Goal: Transaction & Acquisition: Obtain resource

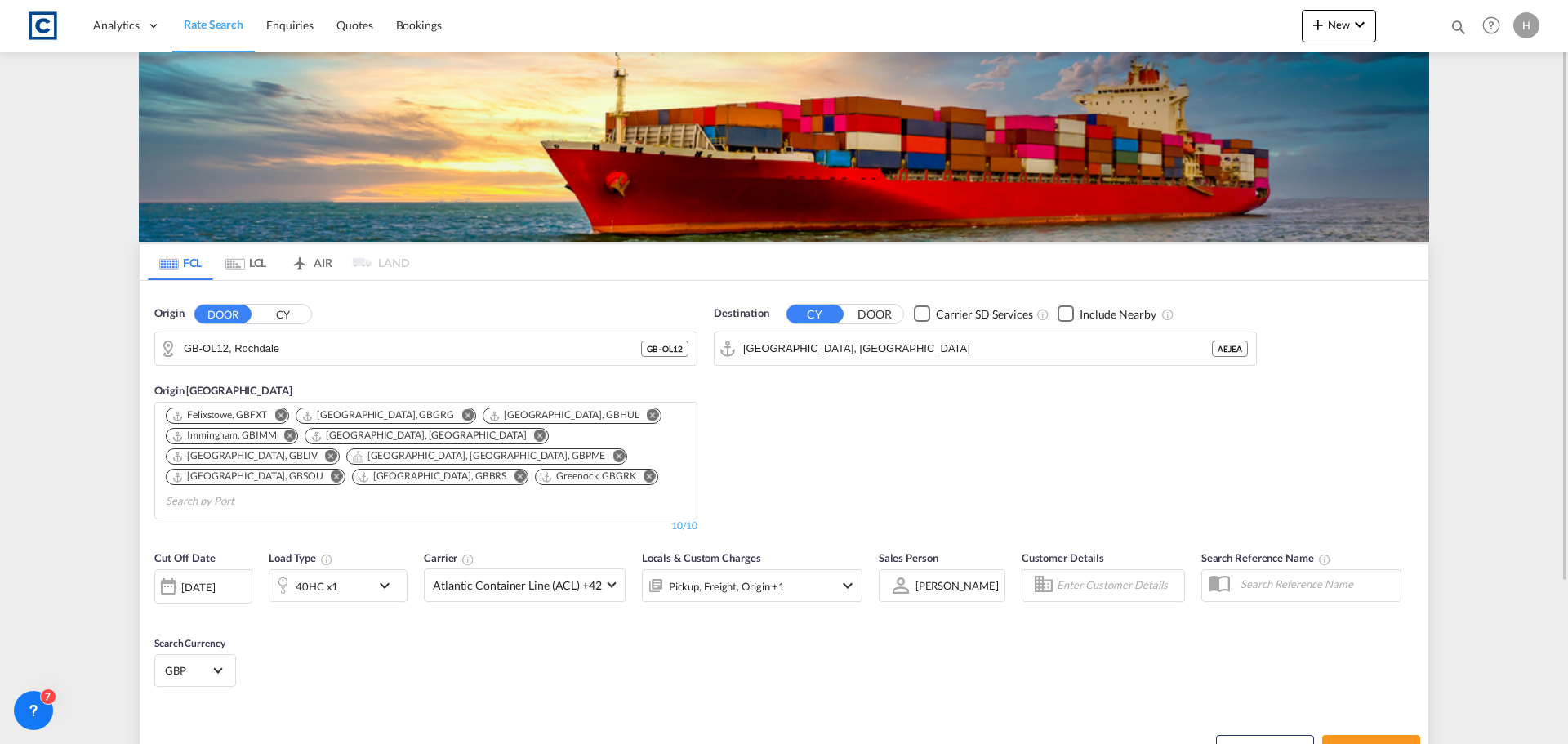
click at [205, 21] on span "Rate Search" at bounding box center [212, 24] width 59 height 14
click at [440, 353] on input "GB-OL12, Rochdale" at bounding box center [435, 348] width 504 height 24
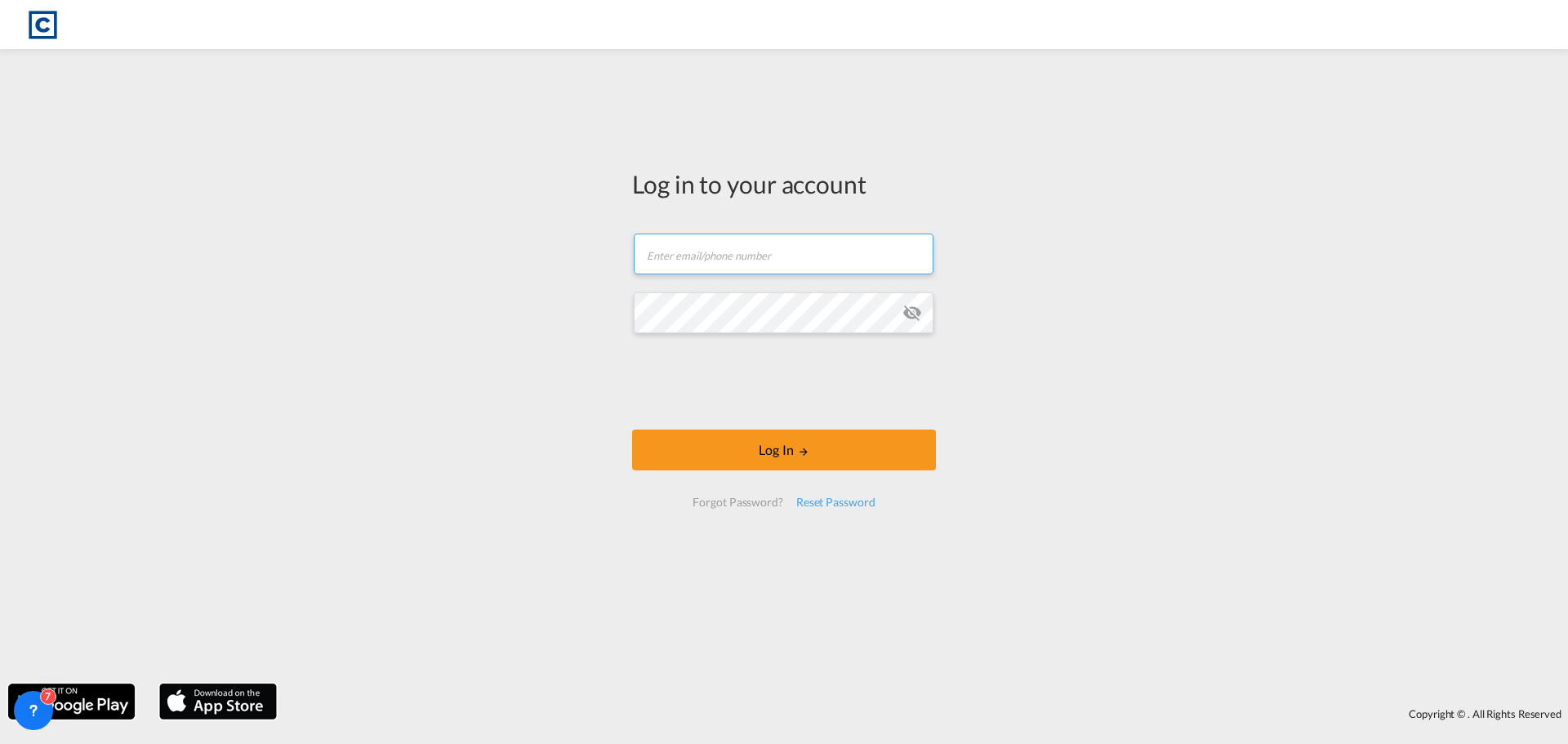
click at [748, 244] on input "text" at bounding box center [783, 254] width 300 height 41
type input "[PERSON_NAME][EMAIL_ADDRESS][DOMAIN_NAME]"
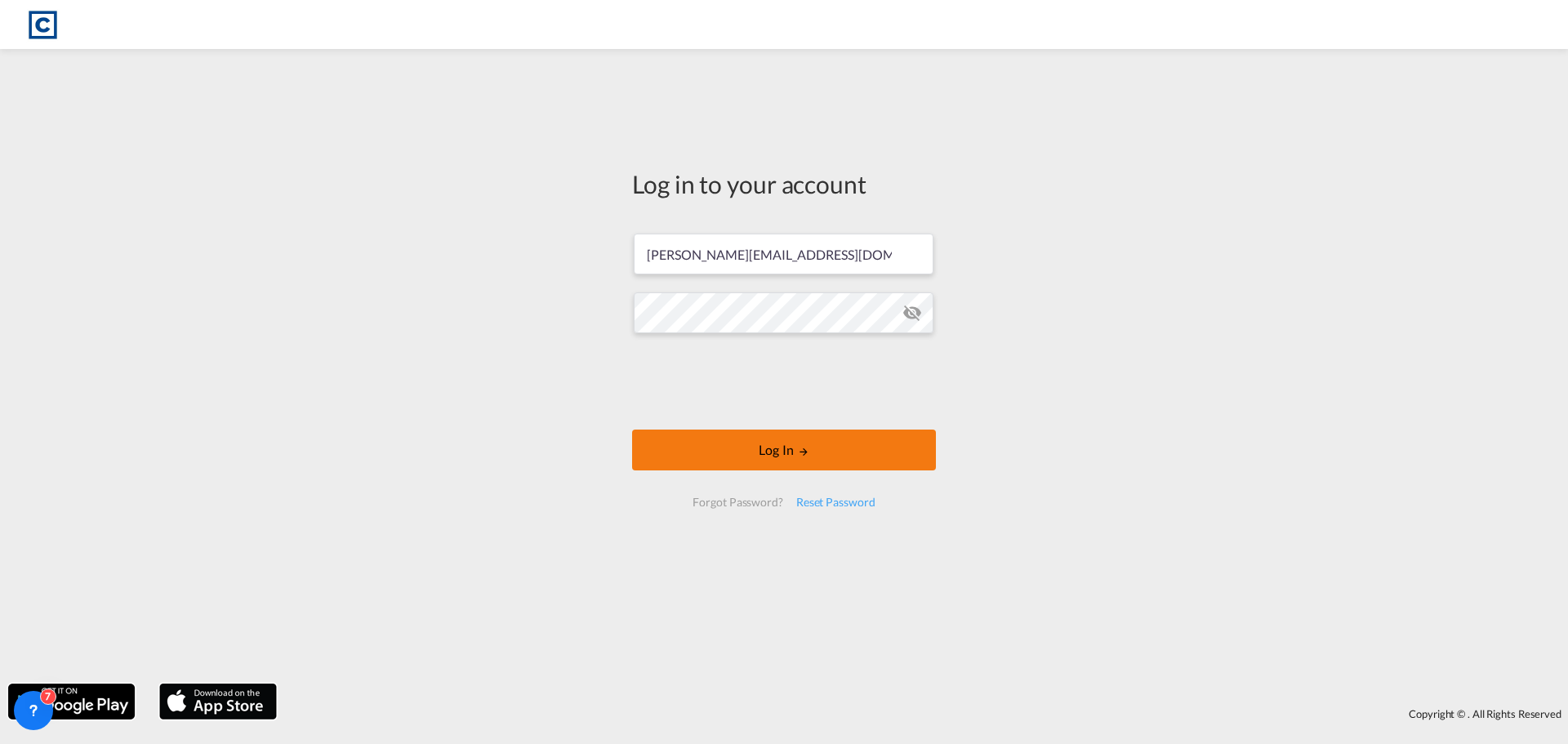
click at [719, 463] on button "Log In" at bounding box center [784, 450] width 304 height 41
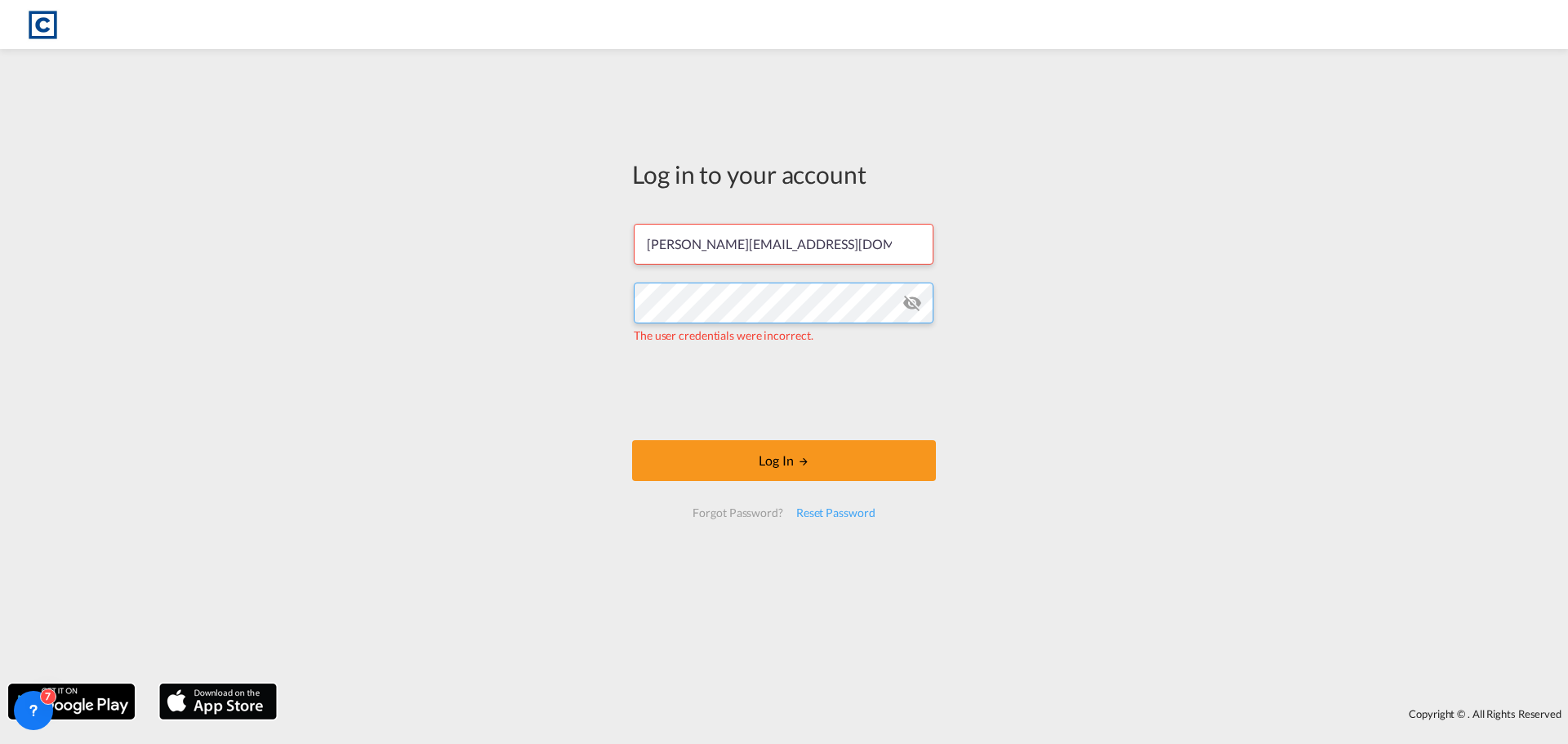
click at [248, 245] on div "Log in to your account [PERSON_NAME][EMAIL_ADDRESS][DOMAIN_NAME] The user crede…" at bounding box center [784, 366] width 1568 height 618
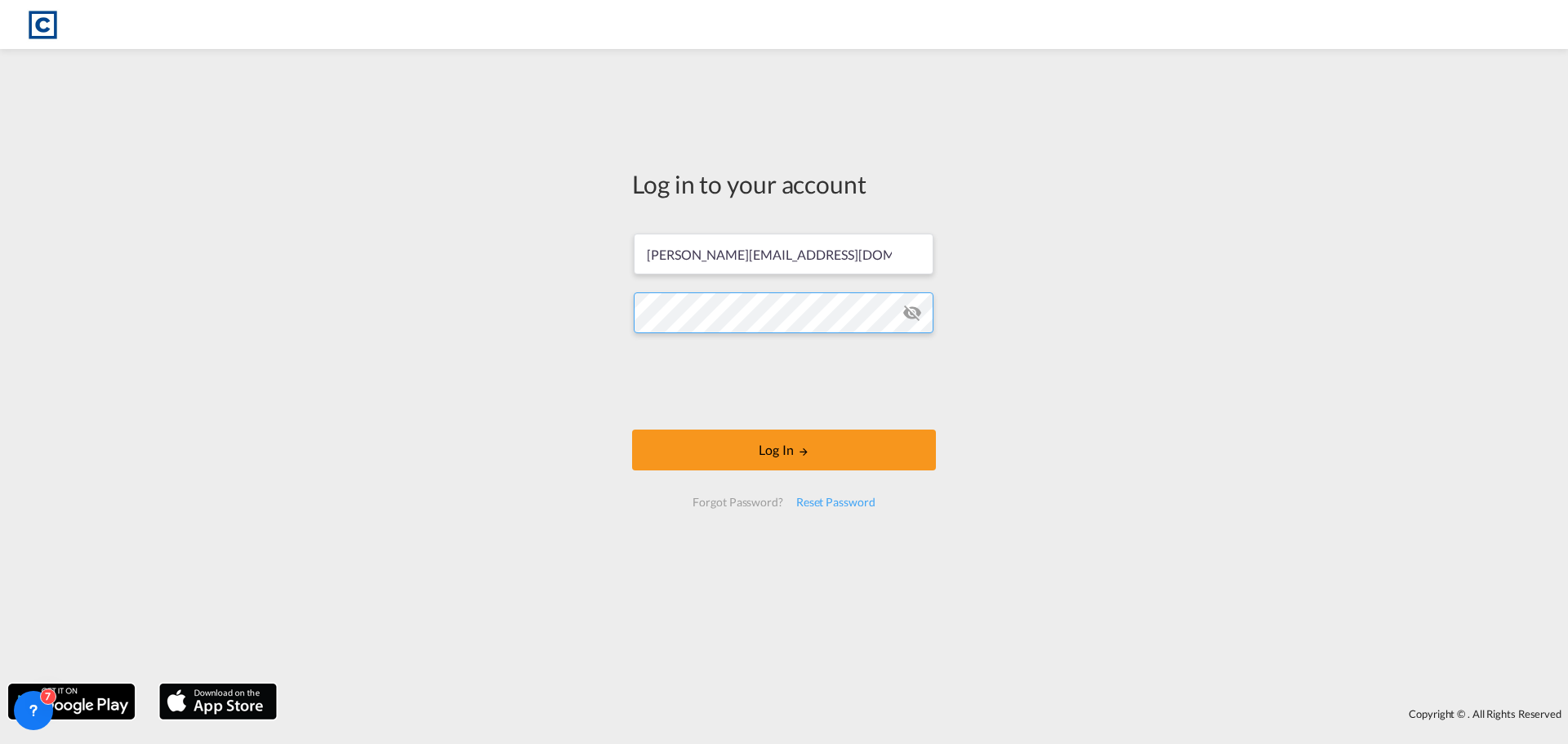
click at [632, 430] on button "Log In" at bounding box center [784, 450] width 304 height 41
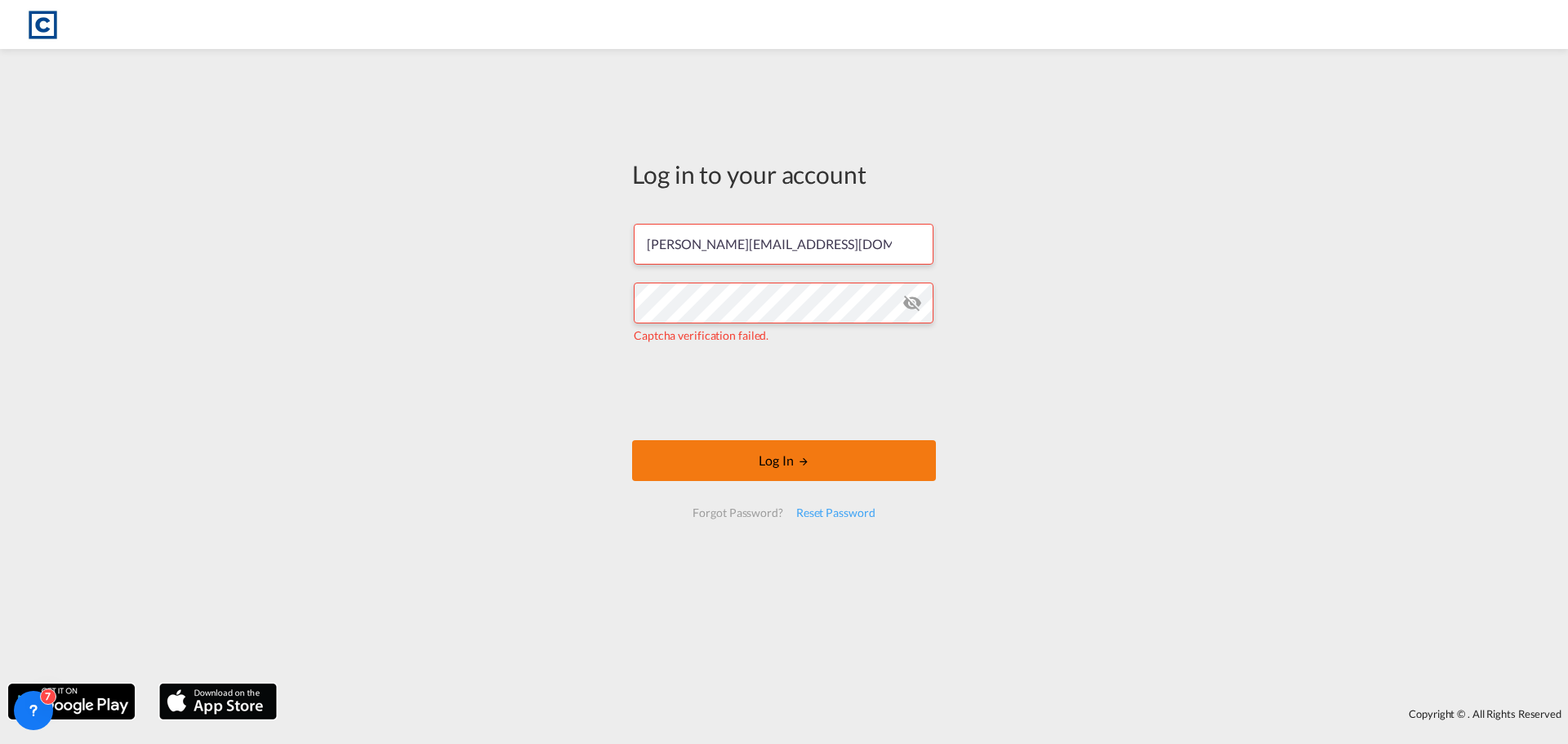
click at [660, 463] on button "Log In" at bounding box center [784, 461] width 304 height 41
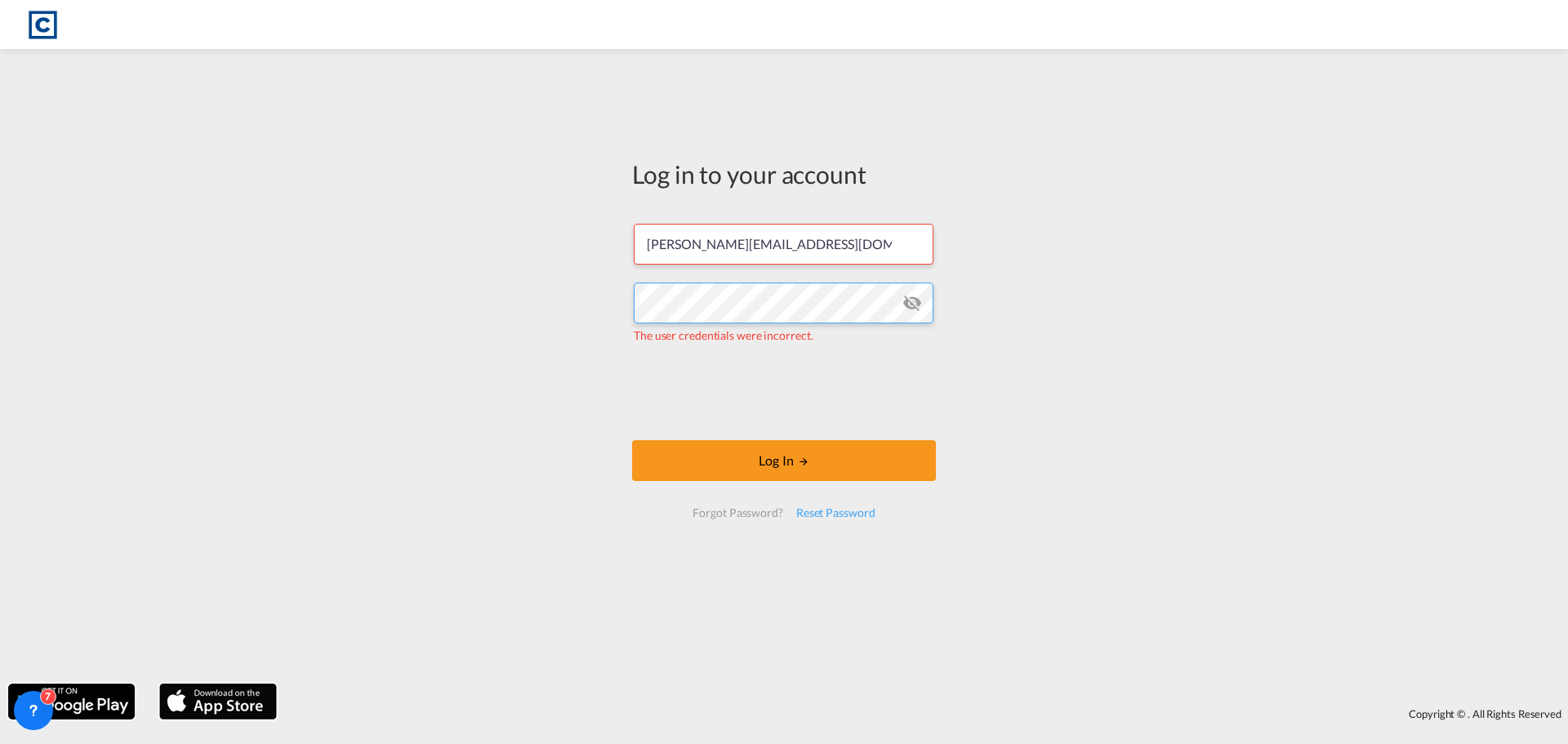
click at [506, 320] on div "Log in to your account [PERSON_NAME][EMAIL_ADDRESS][DOMAIN_NAME] The user crede…" at bounding box center [784, 366] width 1568 height 618
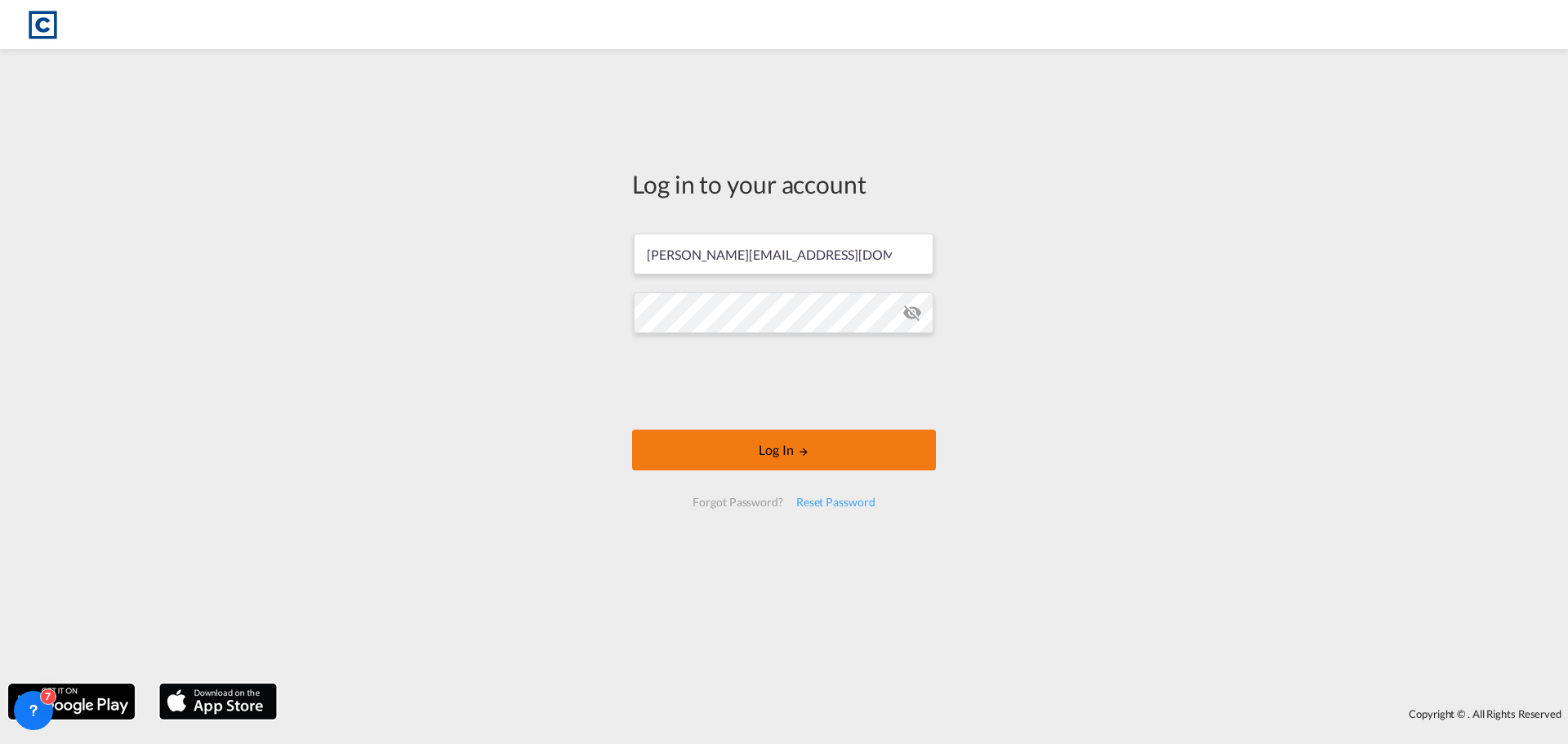
click at [688, 460] on button "Log In" at bounding box center [784, 450] width 304 height 41
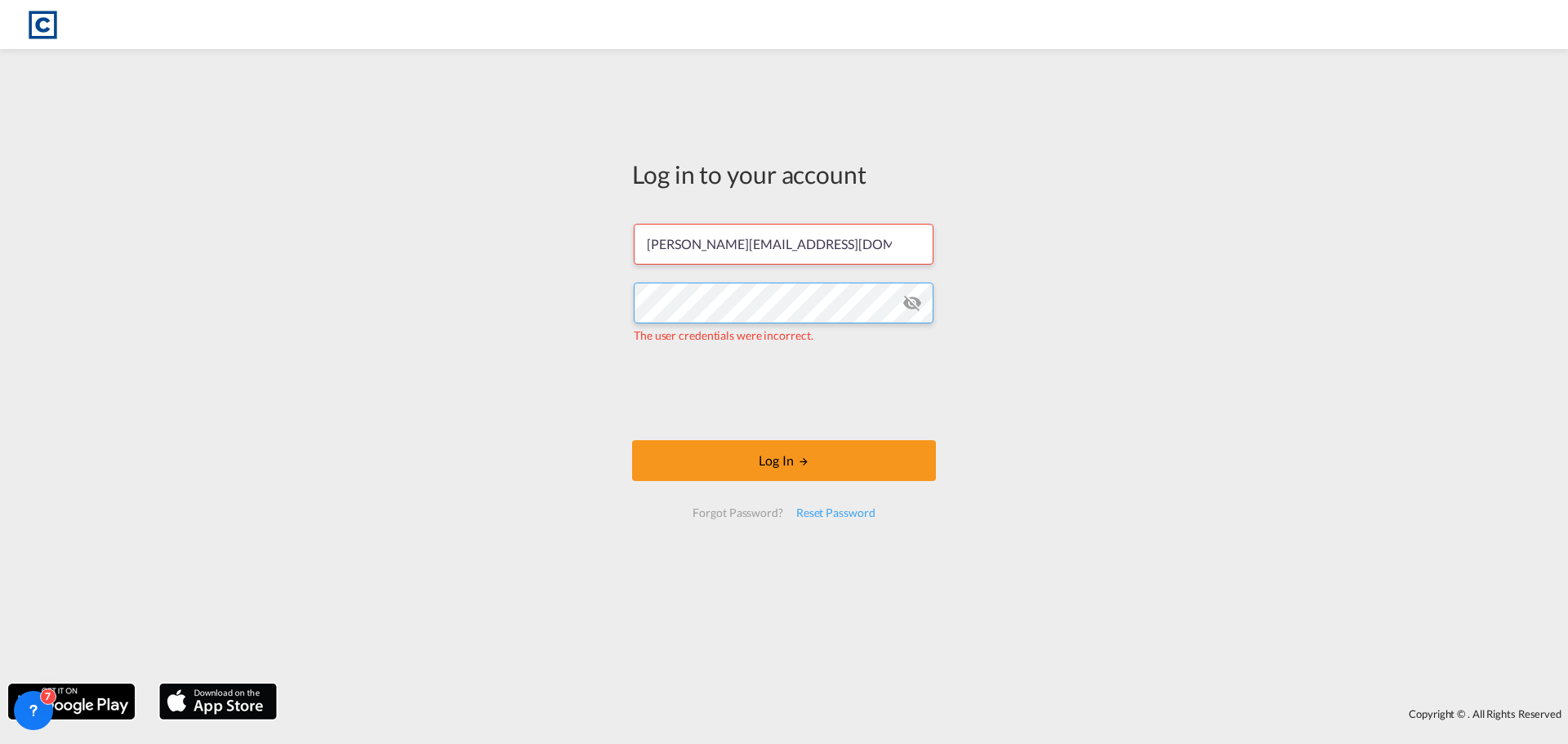
click at [353, 298] on div "Log in to your account [PERSON_NAME][EMAIL_ADDRESS][DOMAIN_NAME] The user crede…" at bounding box center [784, 366] width 1568 height 618
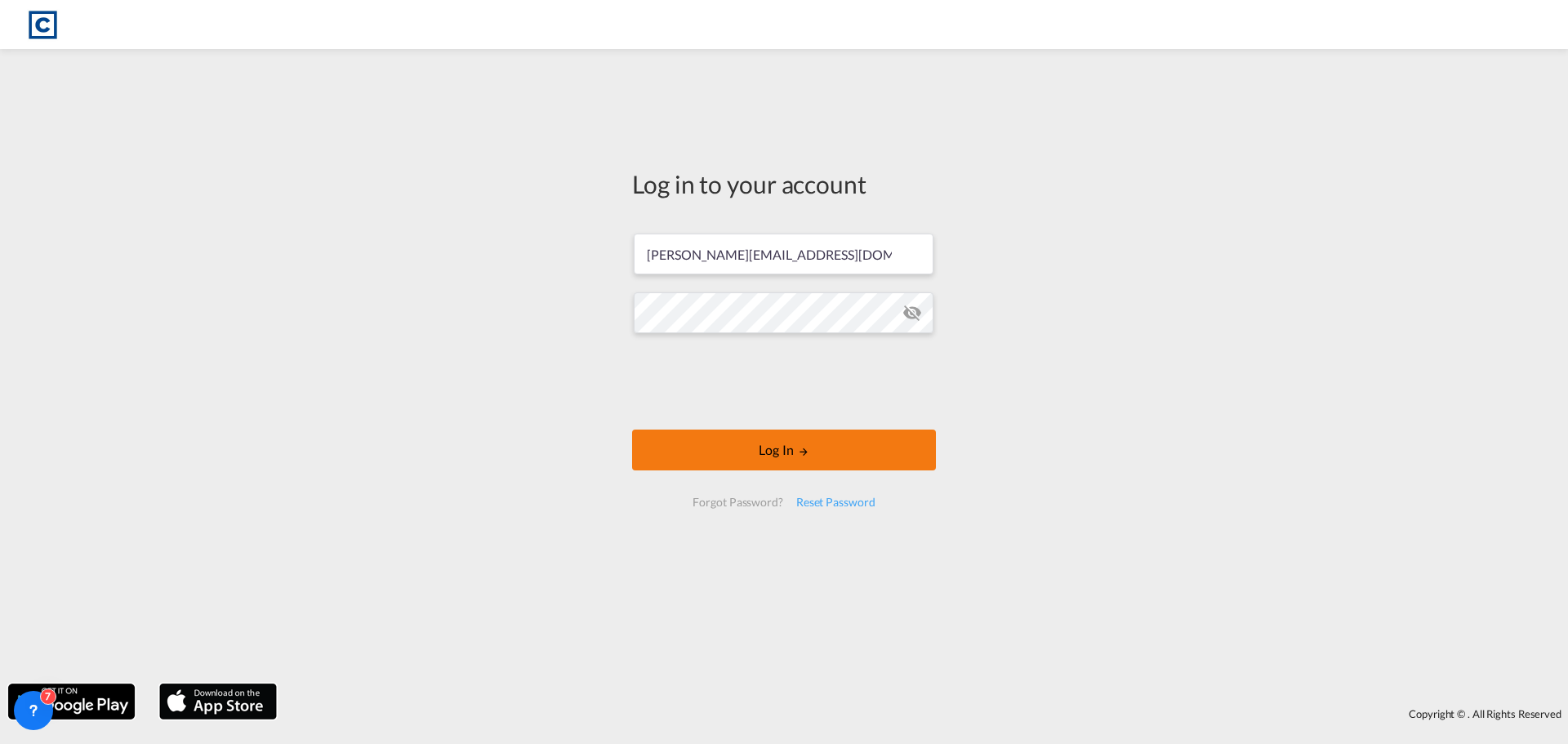
click at [706, 437] on button "Log In" at bounding box center [784, 450] width 304 height 41
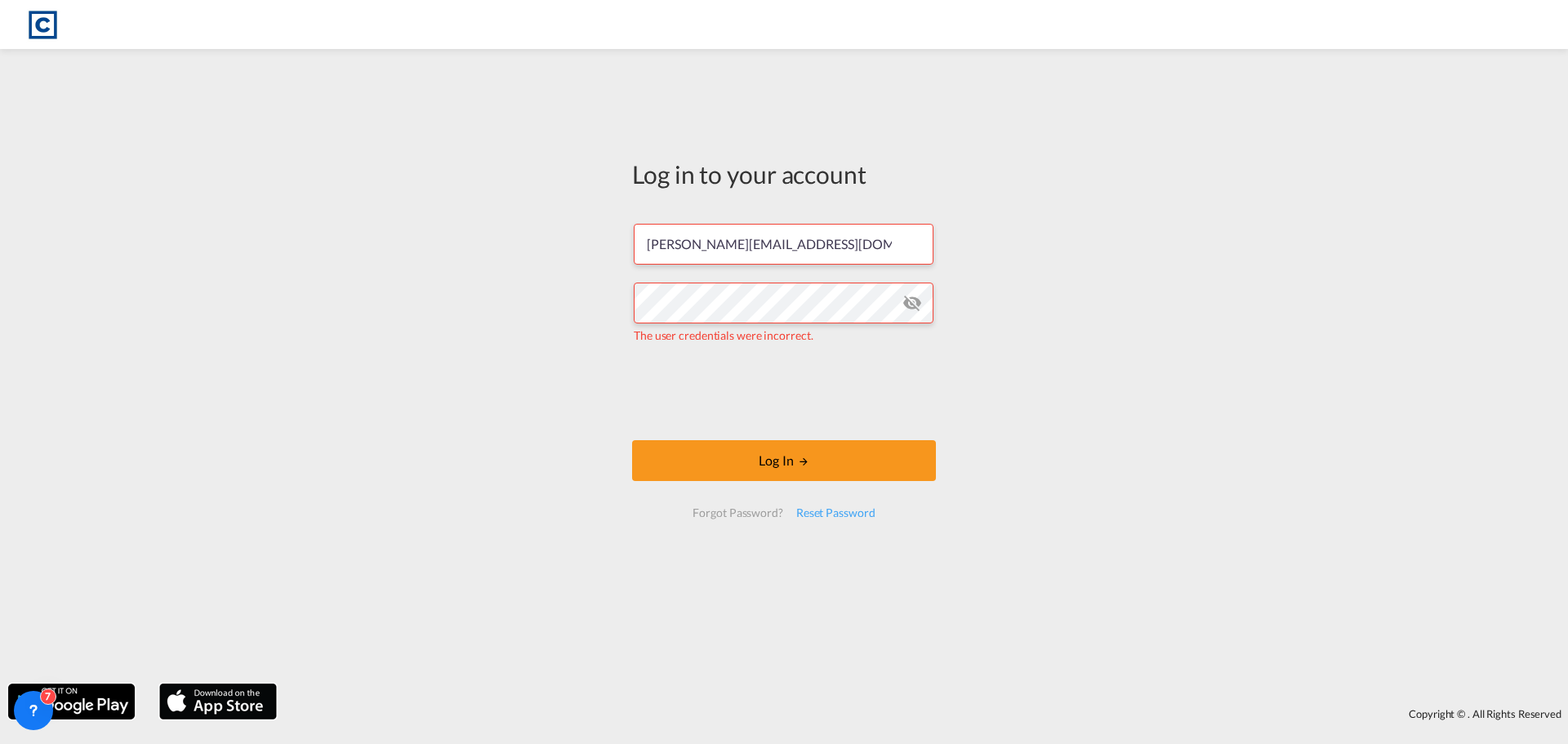
click at [1093, 407] on div "Log in to your account [PERSON_NAME][EMAIL_ADDRESS][DOMAIN_NAME] The user crede…" at bounding box center [784, 366] width 1568 height 618
click at [810, 243] on input "[PERSON_NAME][EMAIL_ADDRESS][DOMAIN_NAME]" at bounding box center [783, 244] width 300 height 41
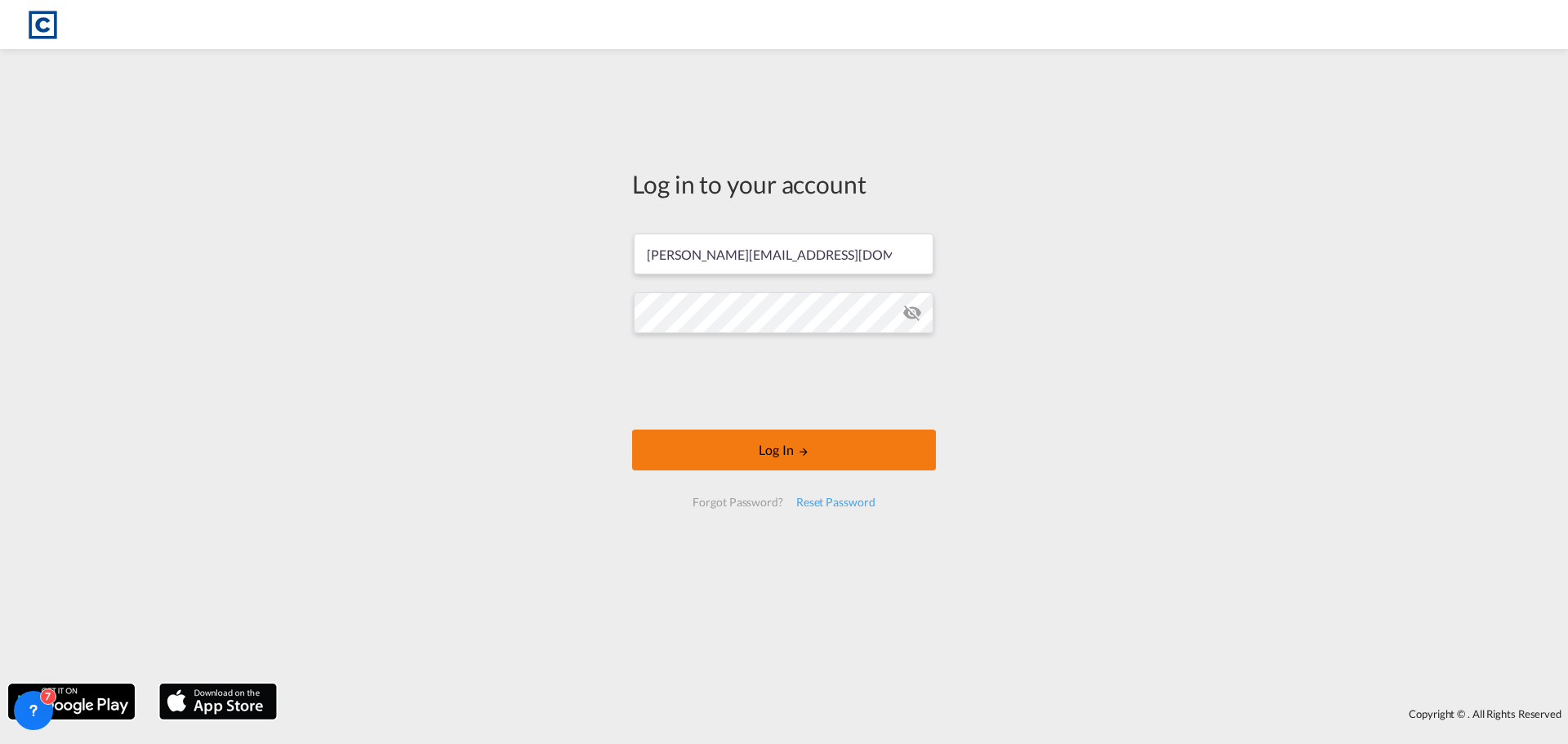
click at [731, 442] on button "Log In" at bounding box center [784, 450] width 304 height 41
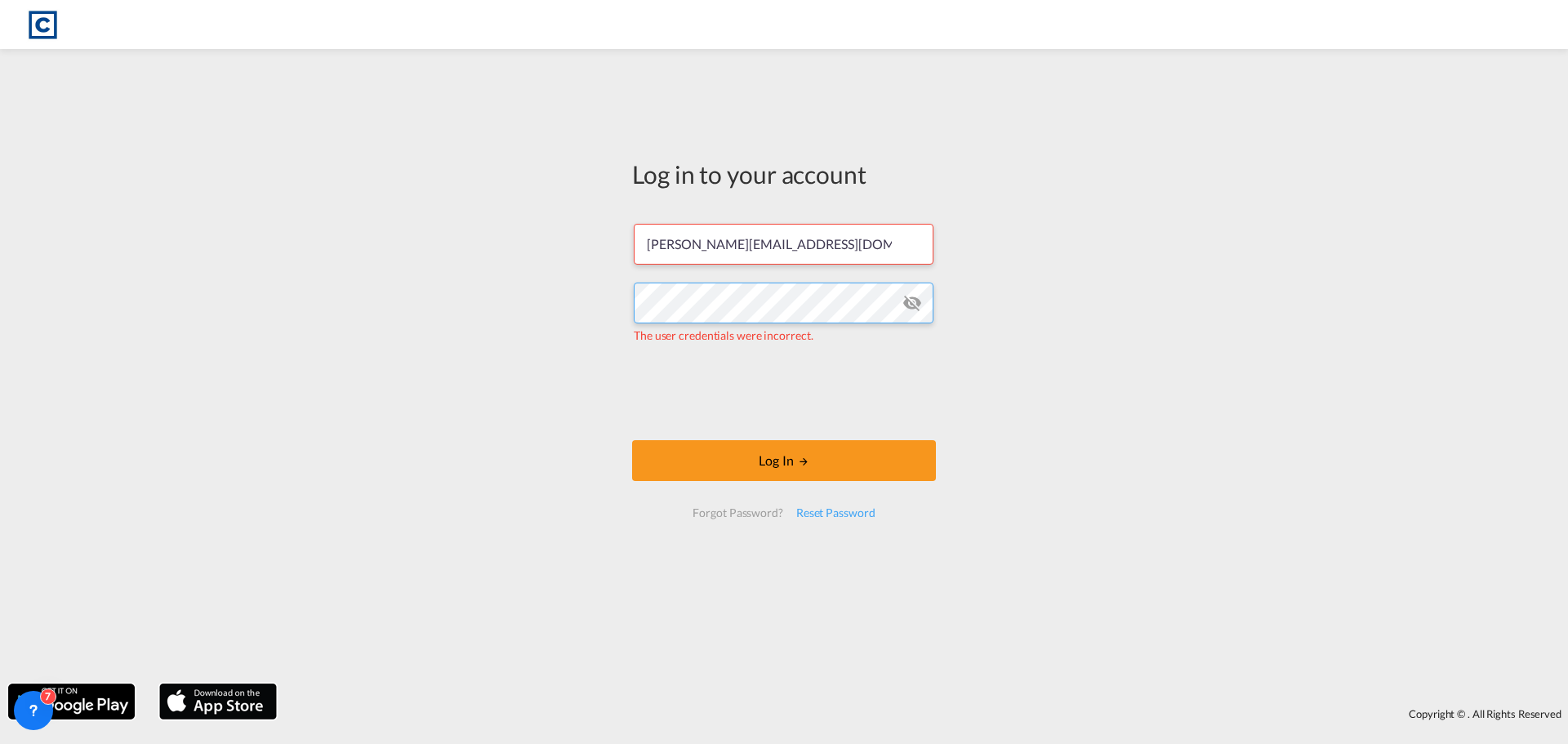
click at [518, 282] on div "Log in to your account [PERSON_NAME][EMAIL_ADDRESS][DOMAIN_NAME] The user crede…" at bounding box center [784, 366] width 1568 height 618
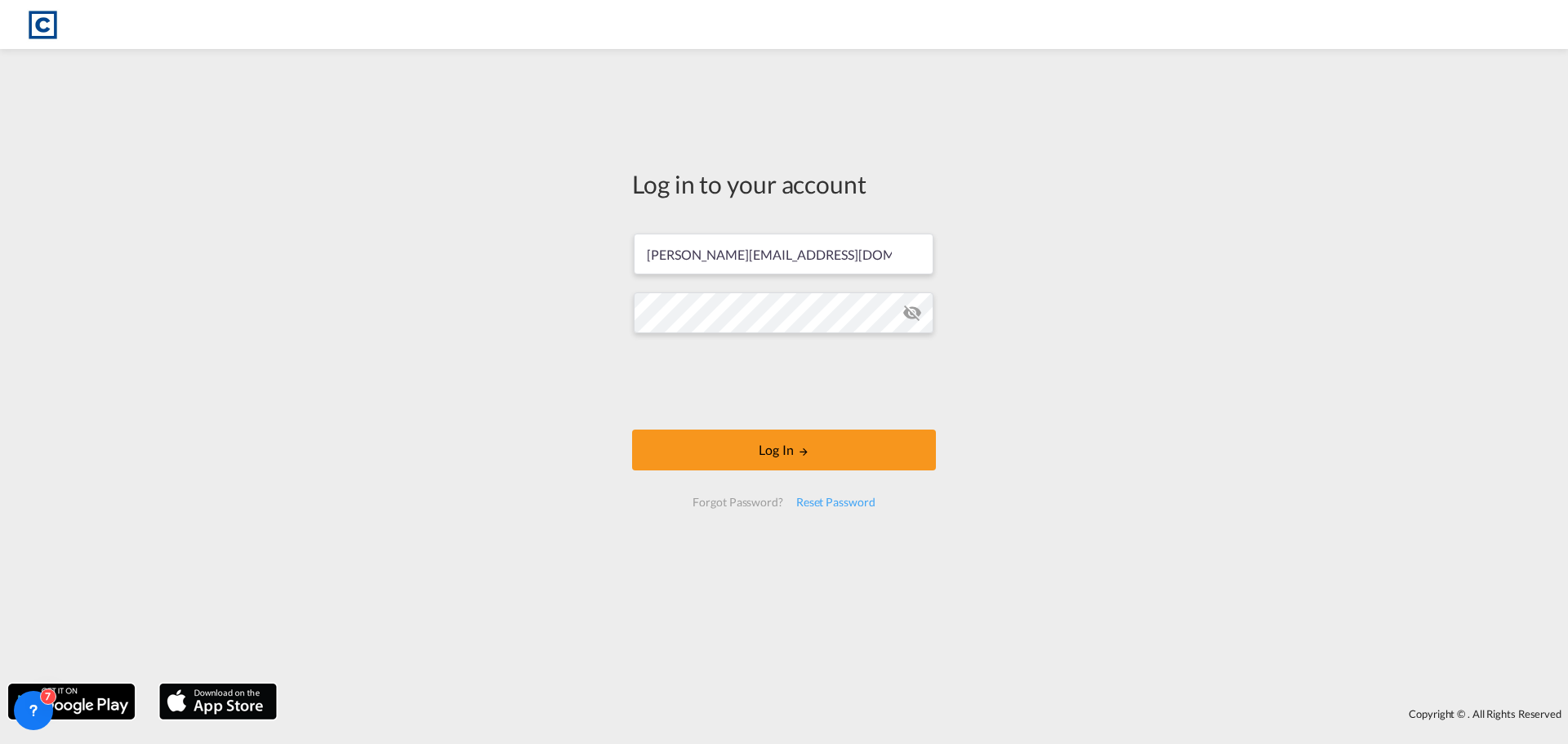
click at [1300, 415] on div "Log in to your account [PERSON_NAME][EMAIL_ADDRESS][DOMAIN_NAME] Log In Forgot …" at bounding box center [784, 366] width 1568 height 618
click at [728, 456] on button "Log In" at bounding box center [784, 450] width 304 height 41
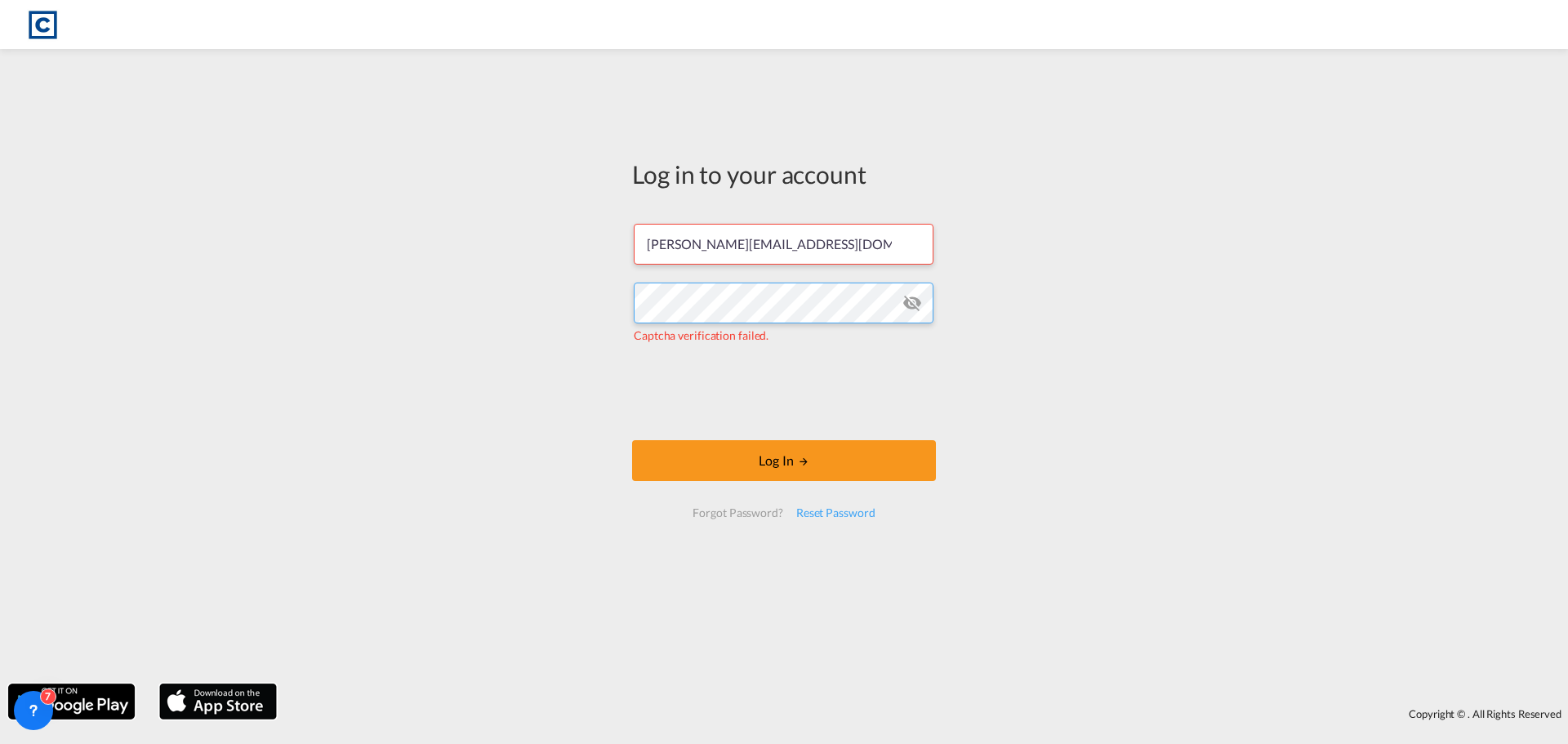
click at [522, 307] on div "Log in to your account [PERSON_NAME][EMAIL_ADDRESS][DOMAIN_NAME] Captcha verifi…" at bounding box center [784, 366] width 1568 height 618
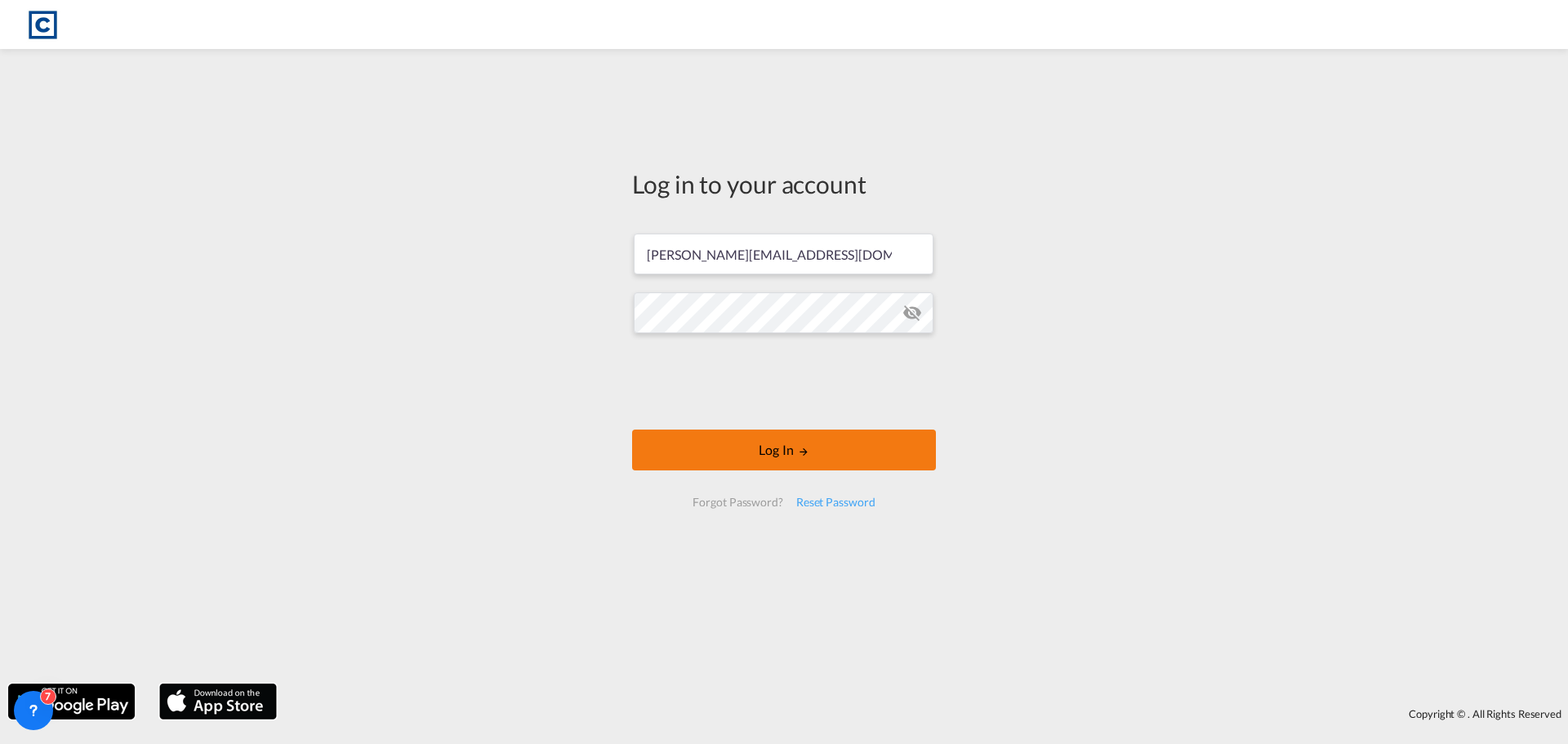
click at [689, 440] on button "Log In" at bounding box center [784, 450] width 304 height 41
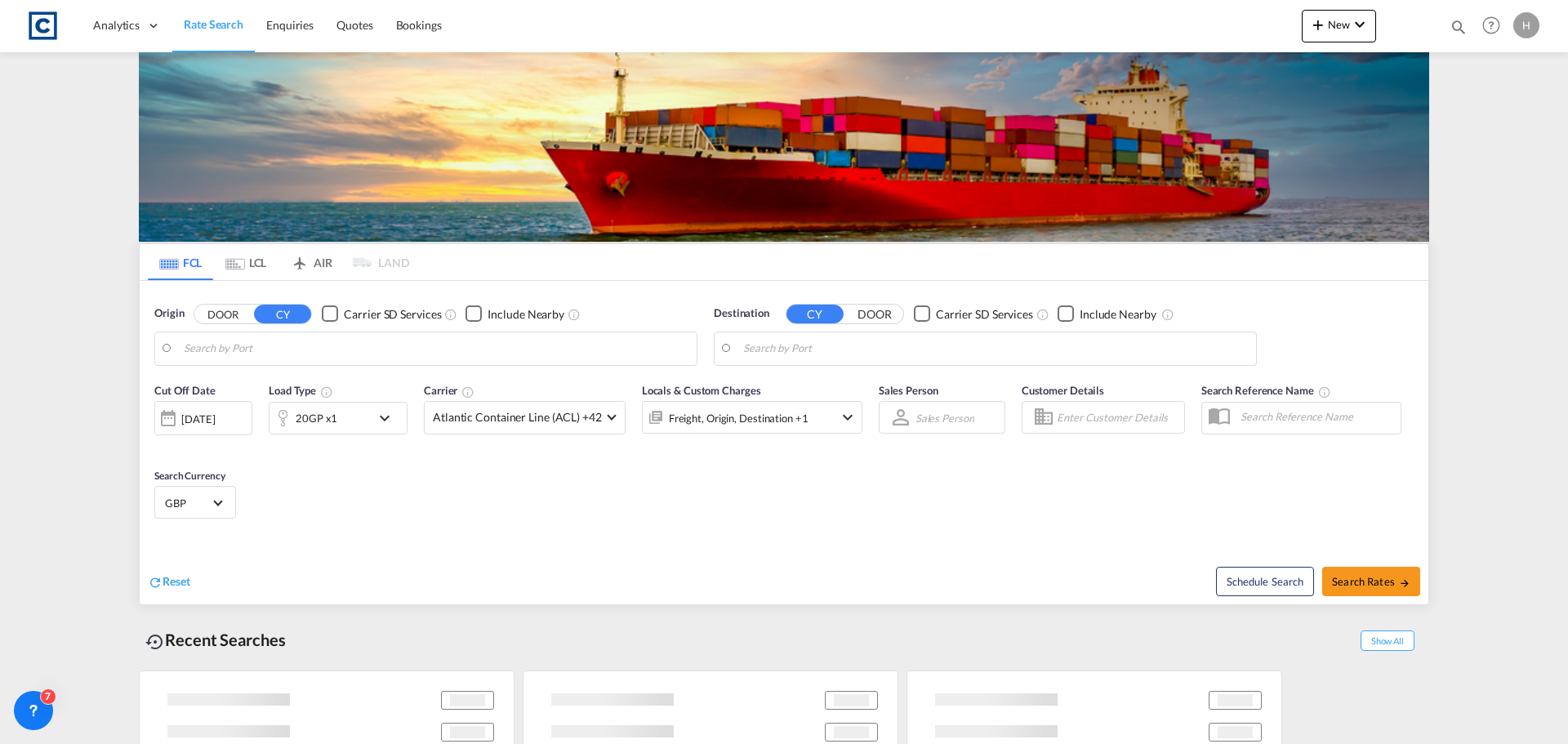
type input "GB-OL12, Rochdale"
type input "[GEOGRAPHIC_DATA], [GEOGRAPHIC_DATA]"
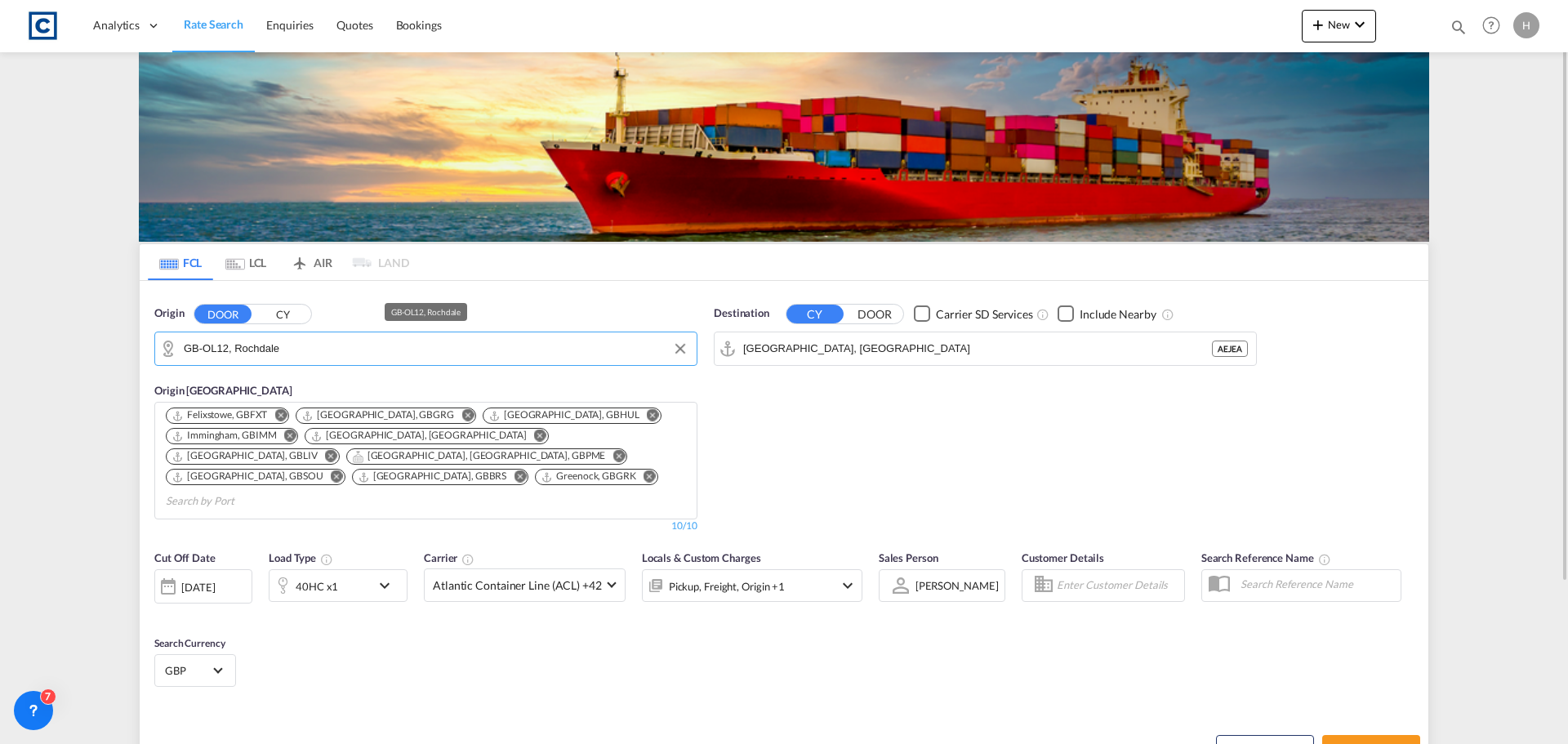
click at [338, 350] on input "GB-OL12, Rochdale" at bounding box center [435, 348] width 504 height 24
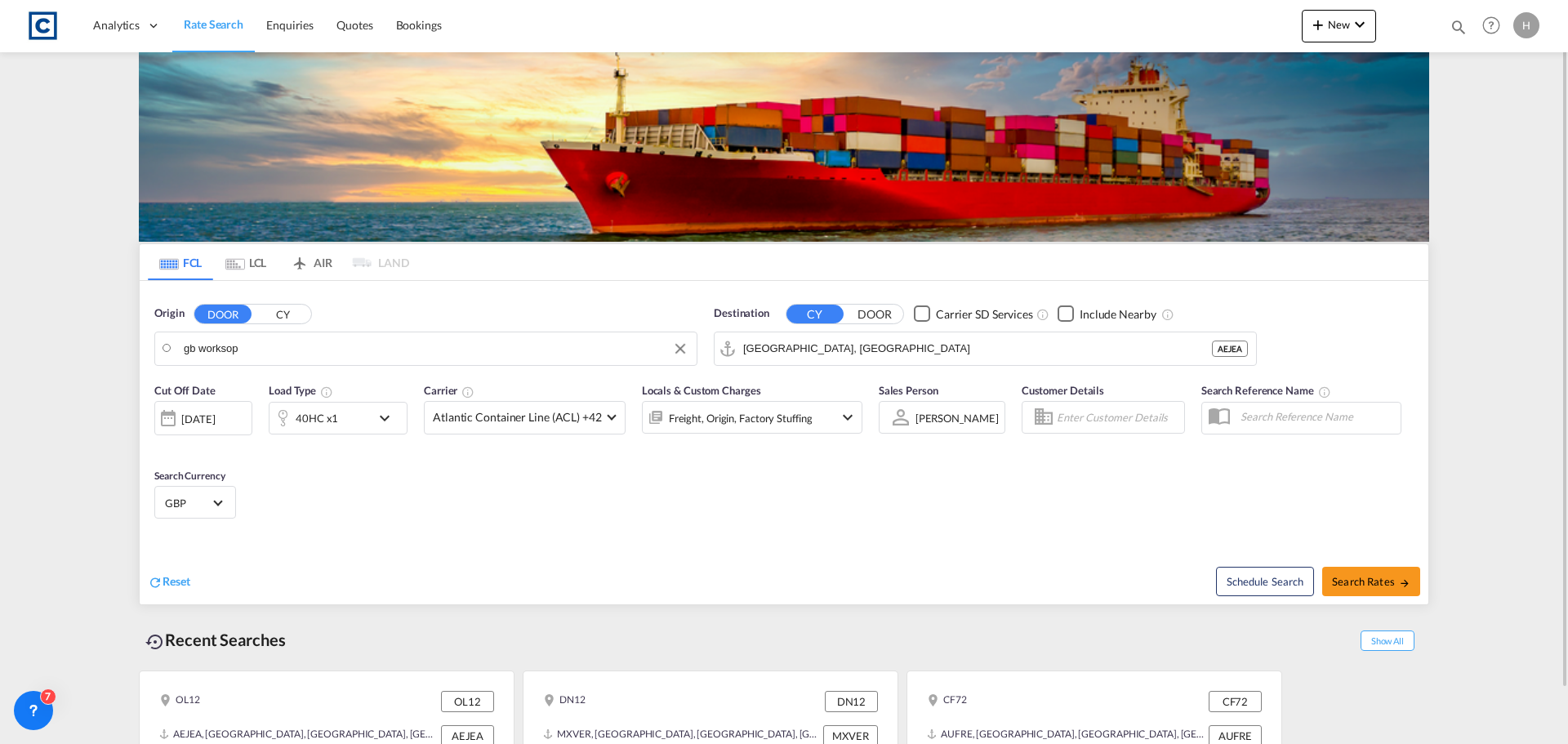
drag, startPoint x: 340, startPoint y: 345, endPoint x: 189, endPoint y: 348, distance: 151.0
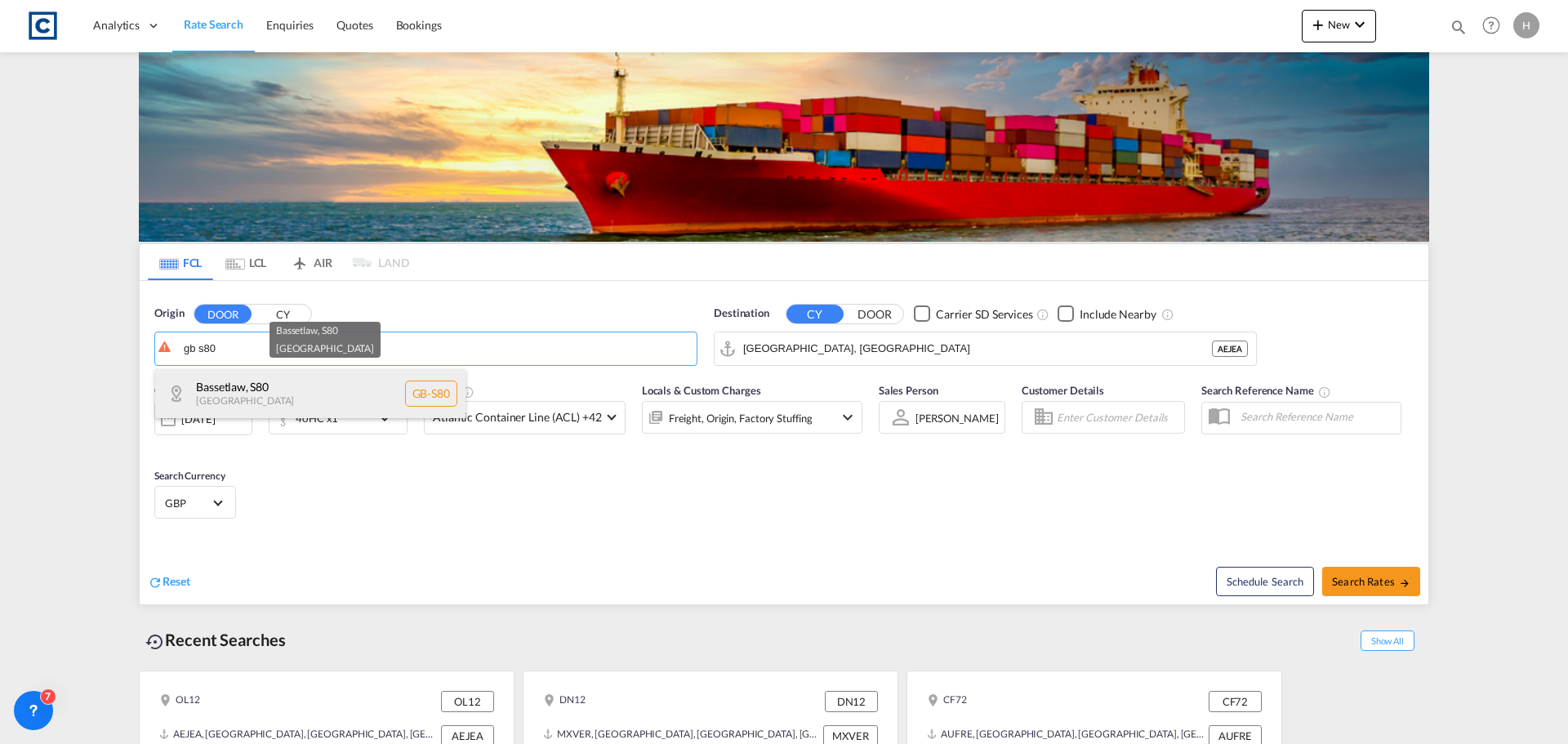
click at [345, 382] on div "Bassetlaw , S80 [GEOGRAPHIC_DATA] [GEOGRAPHIC_DATA]-S80" at bounding box center [310, 394] width 310 height 49
type input "GB-S80, Bassetlaw"
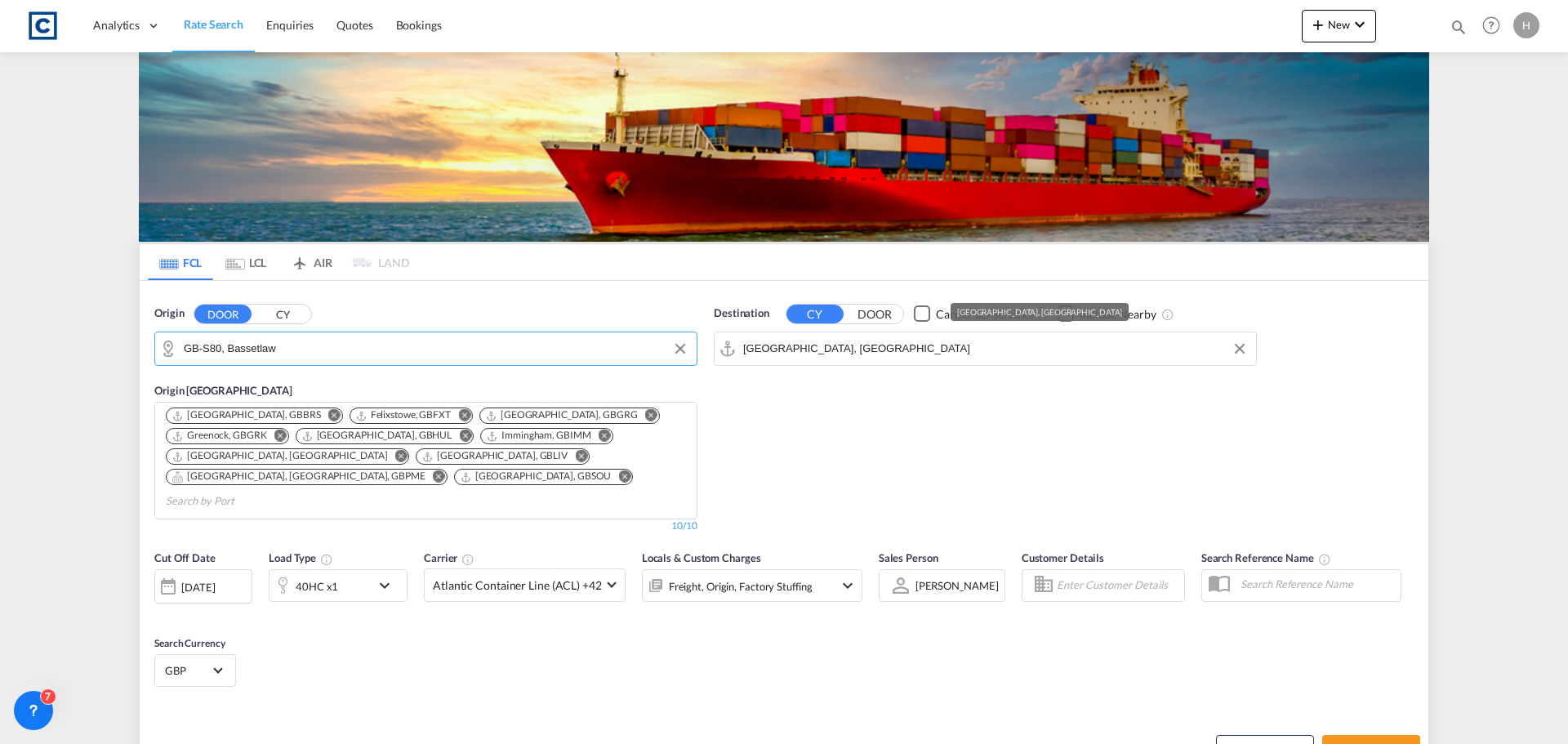
click at [895, 353] on input "[GEOGRAPHIC_DATA], [GEOGRAPHIC_DATA]" at bounding box center [995, 348] width 504 height 24
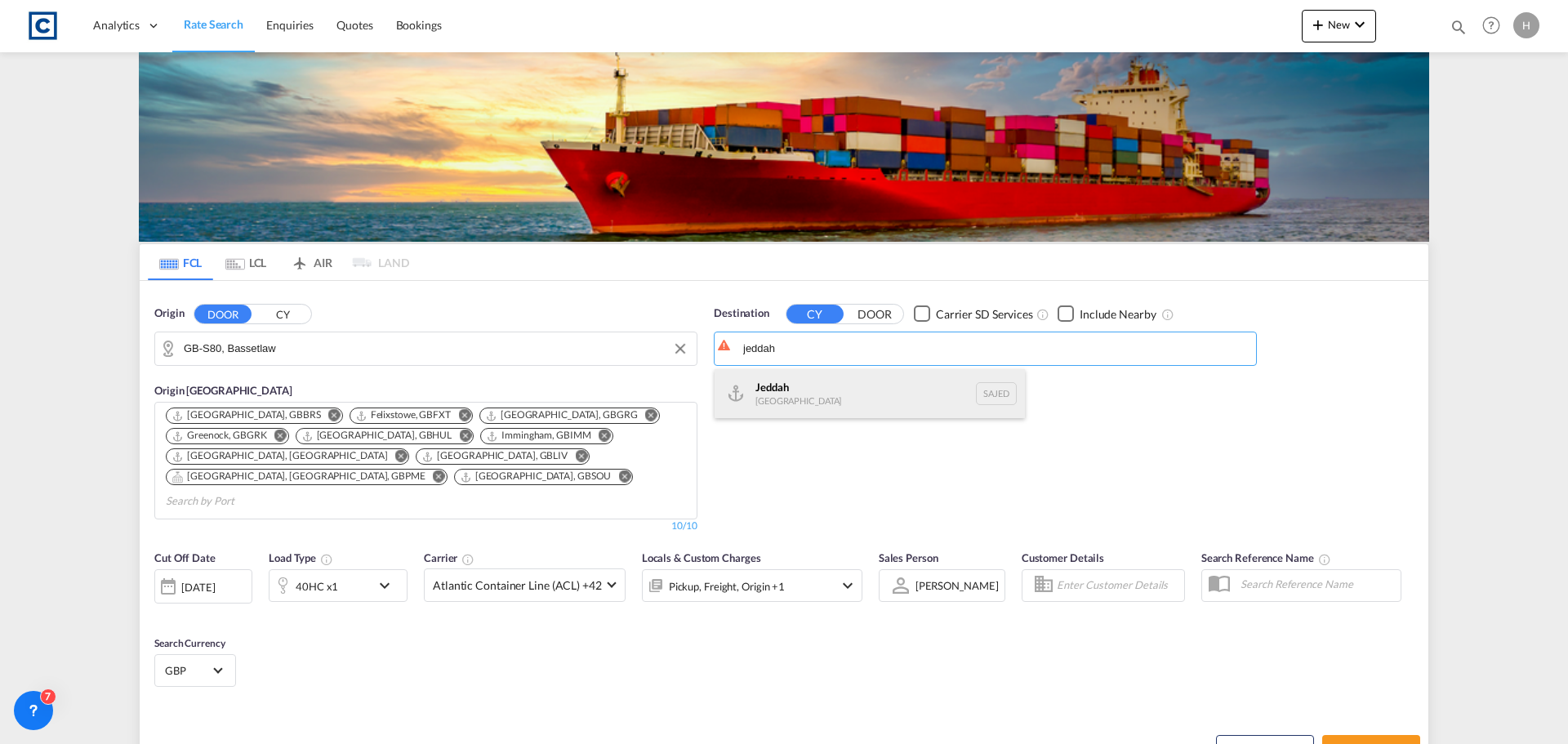
click at [871, 385] on div "Jeddah [GEOGRAPHIC_DATA] SAJED" at bounding box center [870, 394] width 310 height 49
type input "Jeddah, SAJED"
click at [329, 409] on md-icon "Remove" at bounding box center [335, 415] width 13 height 13
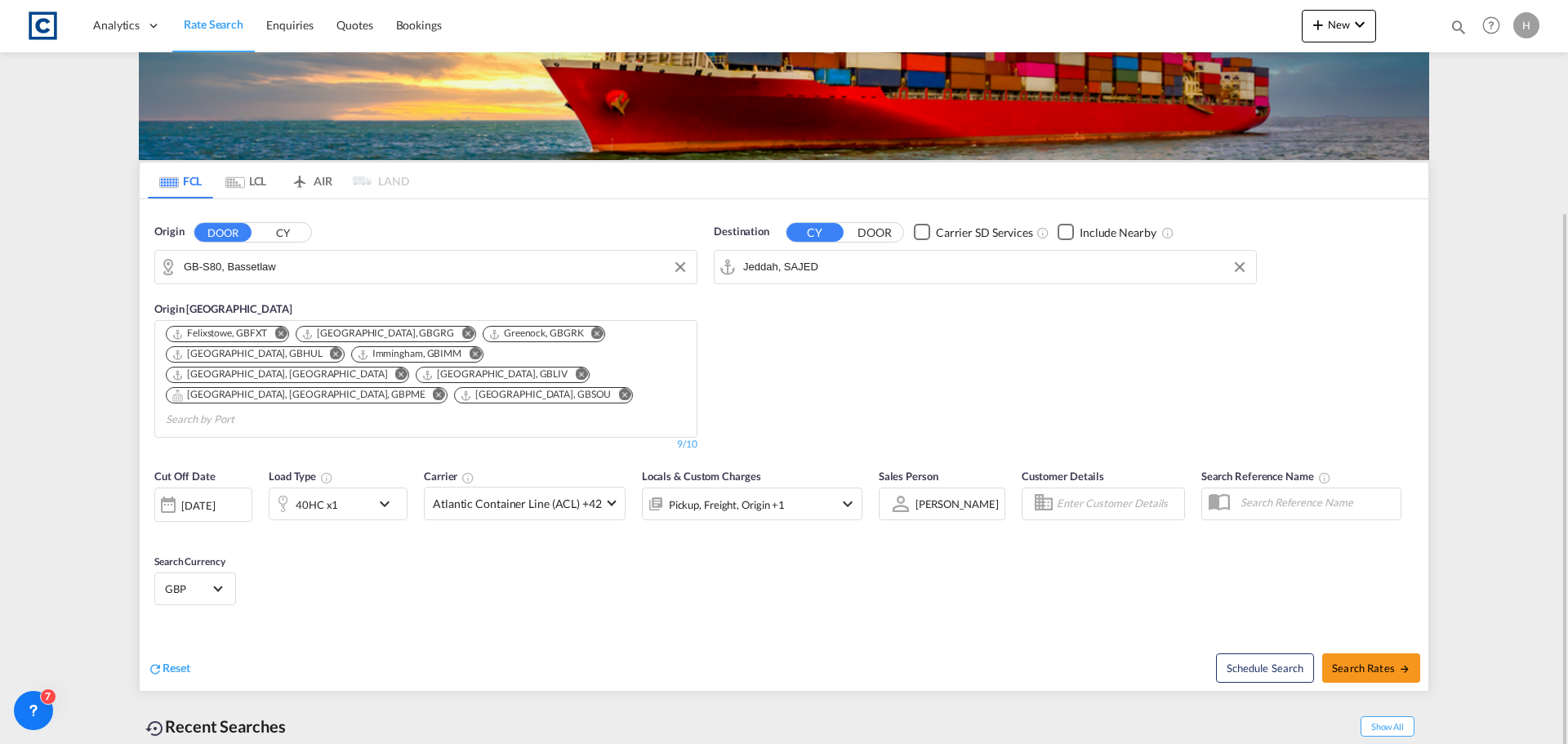
scroll to position [163, 0]
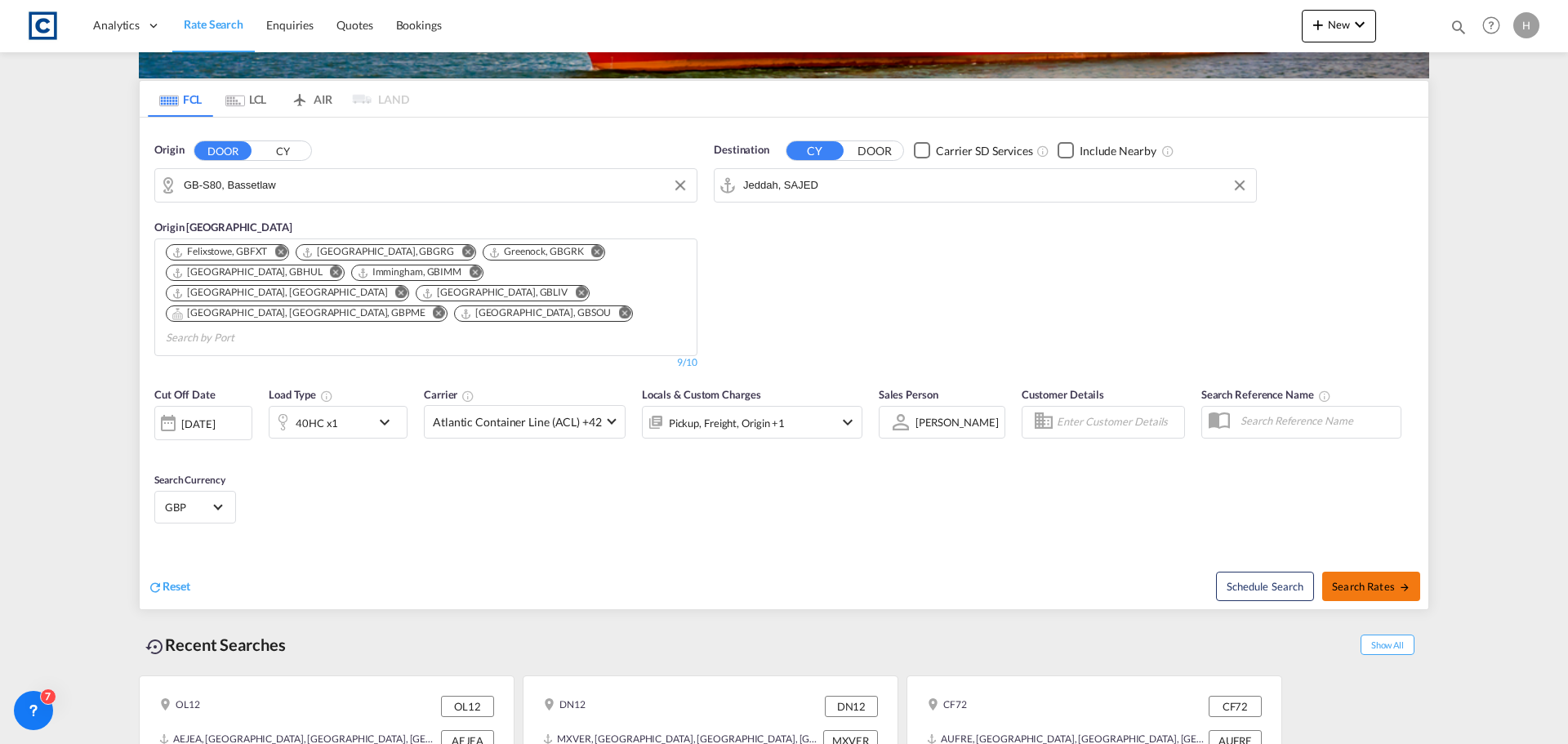
click at [1357, 580] on span "Search Rates" at bounding box center [1370, 586] width 79 height 13
type input "S80 to SAJED / [DATE]"
